Goal: Transaction & Acquisition: Download file/media

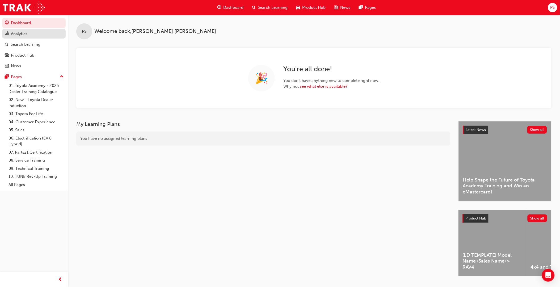
click at [23, 36] on div "Analytics" at bounding box center [19, 34] width 16 height 6
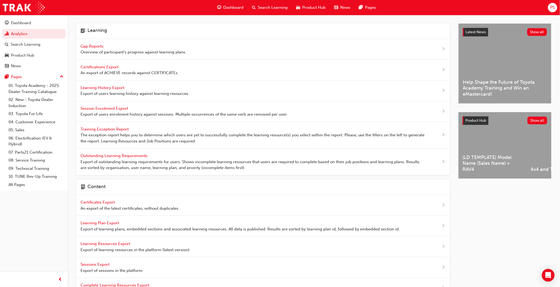
click at [104, 88] on span "Learning History Export" at bounding box center [103, 87] width 45 height 5
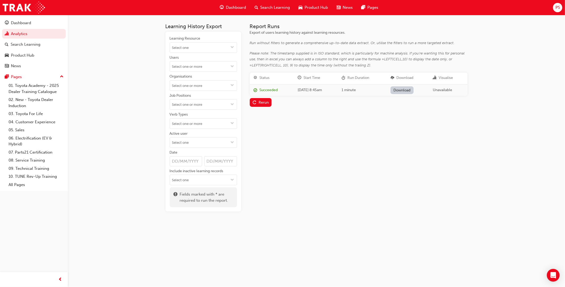
click at [411, 88] on link "Download" at bounding box center [401, 90] width 23 height 8
click at [232, 49] on button "Learning Resource" at bounding box center [232, 48] width 9 height 10
click at [232, 49] on button "Learning Resource No results, type at least 1 character of title or code" at bounding box center [232, 48] width 9 height 10
click at [113, 72] on div "Learning History Export Learning Resource No results, type at least 1 character…" at bounding box center [282, 143] width 565 height 287
click at [24, 33] on link "Analytics" at bounding box center [34, 34] width 64 height 10
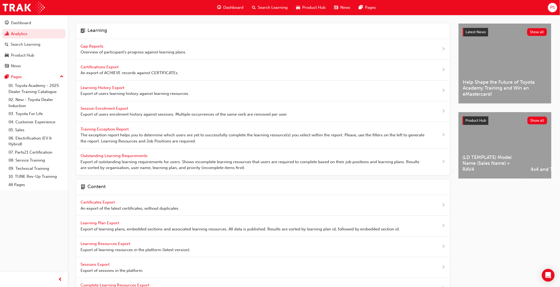
click at [94, 46] on span "Gap Reports" at bounding box center [93, 46] width 24 height 5
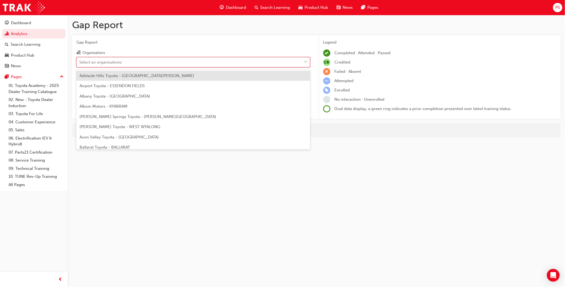
click at [306, 61] on span "down-icon" at bounding box center [306, 62] width 4 height 7
click at [80, 61] on input "Organisations option Adelaide Hills Toyota - [GEOGRAPHIC_DATA][PERSON_NAME] foc…" at bounding box center [79, 62] width 1 height 5
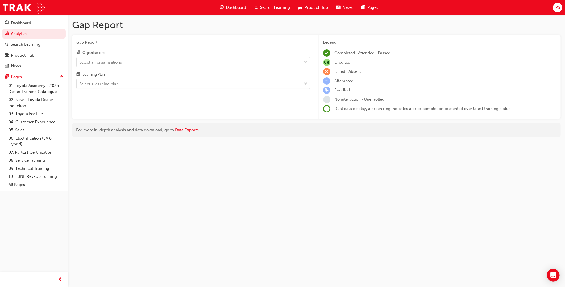
click at [274, 39] on span "Gap Report" at bounding box center [193, 42] width 234 height 6
click at [304, 62] on span "down-icon" at bounding box center [306, 62] width 4 height 7
click at [80, 62] on input "Organisations Select an organisations" at bounding box center [79, 62] width 1 height 5
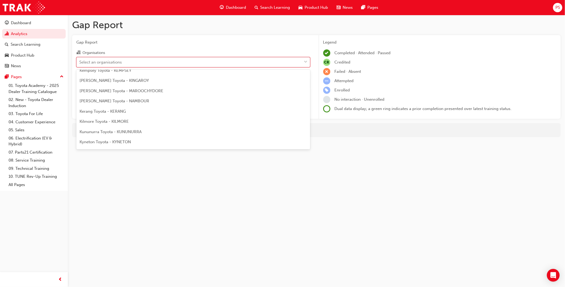
scroll to position [1240, 0]
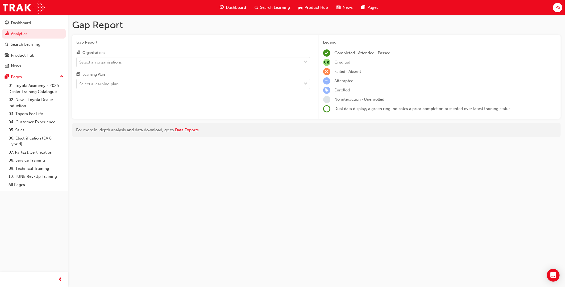
click at [176, 218] on div "Gap Report Gap Report Organisations Select an organisations Learning Plan Selec…" at bounding box center [282, 143] width 565 height 287
click at [23, 35] on link "Analytics" at bounding box center [34, 34] width 64 height 10
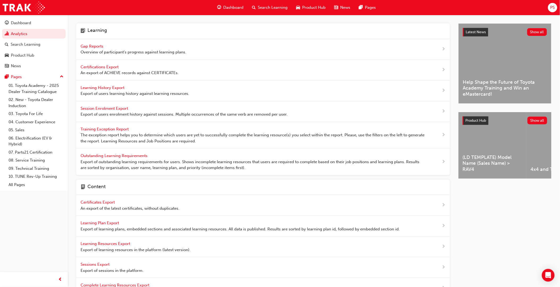
click at [107, 86] on span "Learning History Export" at bounding box center [103, 87] width 45 height 5
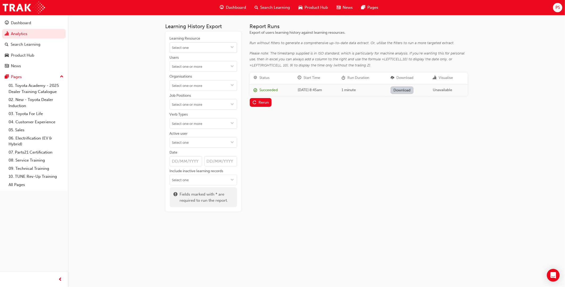
click at [233, 47] on span "down-icon" at bounding box center [232, 47] width 4 height 5
click at [113, 58] on div "Learning History Export Learning Resource No results, type at least 1 character…" at bounding box center [282, 143] width 565 height 287
click at [233, 66] on span "down-icon" at bounding box center [232, 67] width 4 height 5
type input "[PERSON_NAME]"
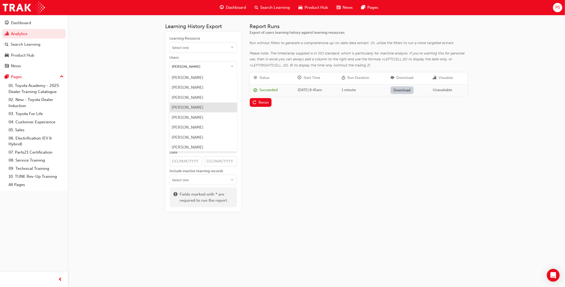
click at [190, 108] on li "[PERSON_NAME]" at bounding box center [203, 108] width 67 height 10
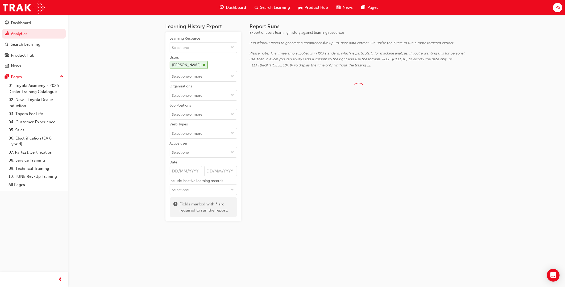
scroll to position [0, 0]
click at [232, 76] on span "down-icon" at bounding box center [232, 76] width 4 height 5
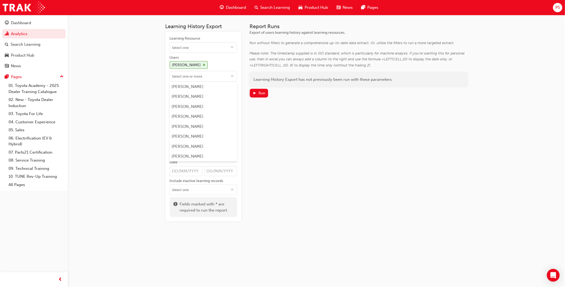
click at [269, 144] on div "Report Runs Export of users learning history against learning resources. Run wi…" at bounding box center [359, 122] width 218 height 198
click at [233, 95] on span "down-icon" at bounding box center [232, 95] width 4 height 5
type input "[PERSON_NAME]"
click at [200, 111] on li "[PERSON_NAME] Motors - MORAYFIELD" at bounding box center [203, 109] width 67 height 16
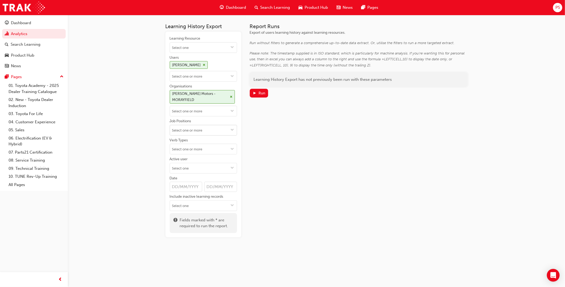
click at [234, 130] on button "Job Positions" at bounding box center [232, 130] width 9 height 10
click at [326, 197] on div "Report Runs Export of users learning history against learning resources. Run wi…" at bounding box center [359, 130] width 218 height 214
click at [232, 169] on span "down-icon" at bounding box center [232, 168] width 4 height 5
click at [203, 179] on li "Active users" at bounding box center [203, 179] width 67 height 10
click at [279, 177] on div "Report Runs Export of users learning history against learning resources. Run wi…" at bounding box center [359, 135] width 218 height 224
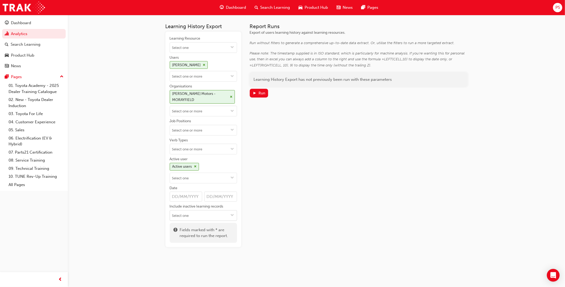
click at [232, 214] on span "down-icon" at bounding box center [232, 215] width 4 height 5
click at [256, 222] on div "Report Runs Export of users learning history against learning resources. Run wi…" at bounding box center [359, 135] width 218 height 224
click at [259, 92] on div "Run" at bounding box center [261, 93] width 7 height 5
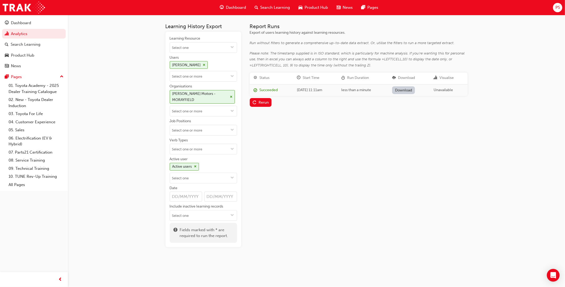
click at [415, 90] on link "Download" at bounding box center [403, 90] width 23 height 8
click at [533, 80] on div "Learning History Export Learning Resource Users [PERSON_NAME] Organisations [PE…" at bounding box center [282, 143] width 565 height 287
